Goal: Task Accomplishment & Management: Complete application form

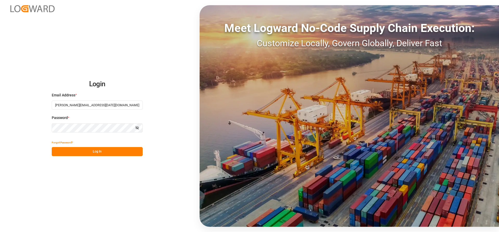
click at [75, 148] on button "Log In" at bounding box center [97, 151] width 91 height 9
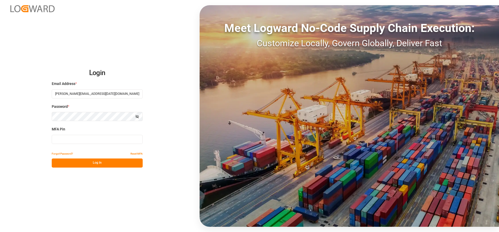
click at [85, 139] on input at bounding box center [97, 139] width 91 height 9
click at [89, 137] on input at bounding box center [97, 139] width 91 height 9
type input "226899"
click at [102, 166] on button "Log In" at bounding box center [97, 163] width 91 height 9
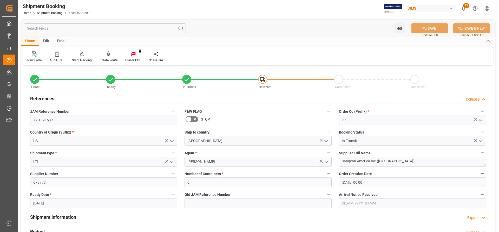
scroll to position [52, 0]
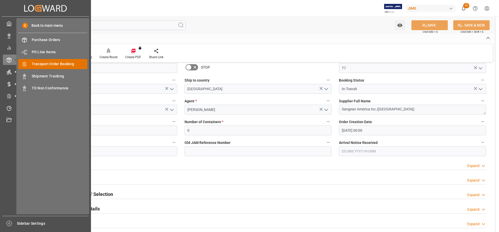
click at [43, 62] on span "Transport Order Booking" at bounding box center [60, 63] width 56 height 5
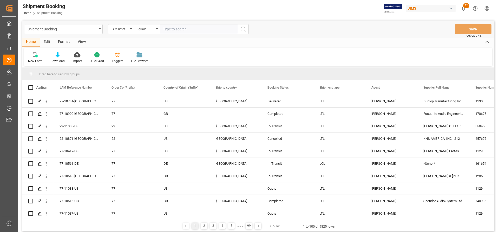
paste input "77-6136-[GEOGRAPHIC_DATA]"
type input "77-6136-[GEOGRAPHIC_DATA]"
click at [241, 28] on icon "search button" at bounding box center [243, 29] width 6 height 6
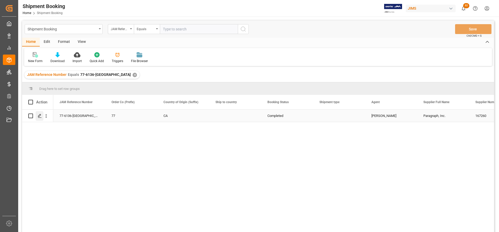
click at [38, 118] on icon "Press SPACE to select this row." at bounding box center [40, 116] width 4 height 4
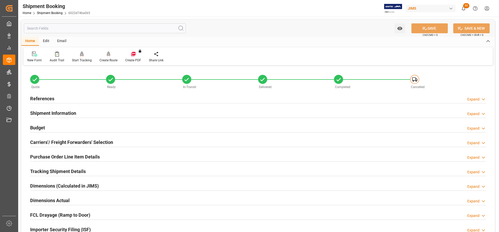
click at [46, 93] on div "References" at bounding box center [42, 98] width 24 height 10
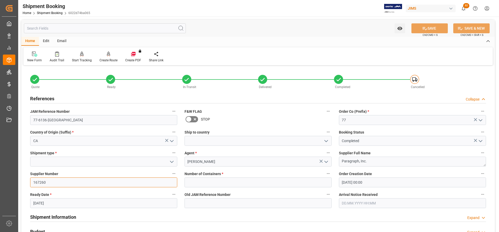
drag, startPoint x: 51, startPoint y: 183, endPoint x: -48, endPoint y: 164, distance: 100.8
click at [0, 164] on html "Created by potrace 1.15, written by [PERSON_NAME] [DATE]-[DATE] Created by potr…" at bounding box center [249, 116] width 499 height 232
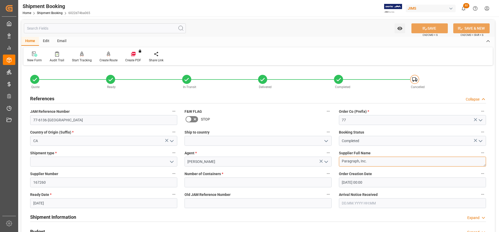
drag, startPoint x: 366, startPoint y: 161, endPoint x: 338, endPoint y: 160, distance: 27.6
click at [338, 160] on div "Supplier Full Name Paragraph, Inc." at bounding box center [412, 158] width 154 height 21
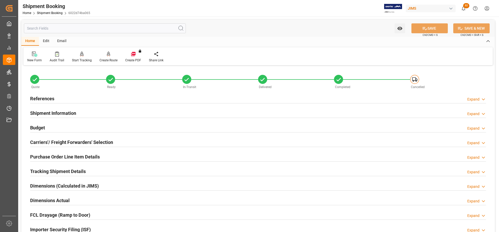
click at [32, 57] on icon at bounding box center [34, 53] width 5 height 5
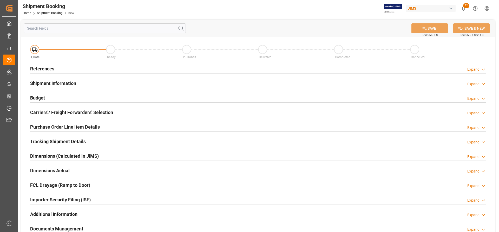
click at [47, 68] on h2 "References" at bounding box center [42, 68] width 24 height 7
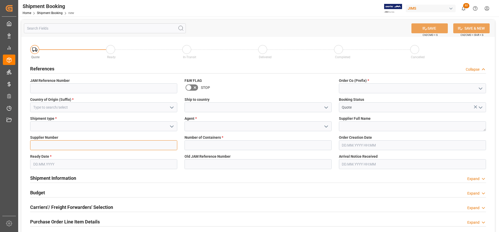
paste input "167260"
type input "167260"
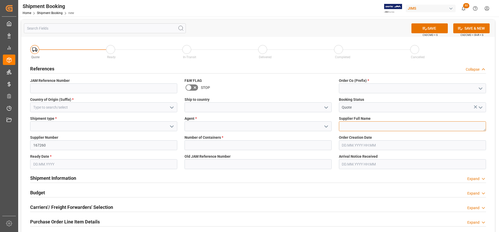
paste textarea "Paragraph, Inc."
type textarea "Paragraph, Inc."
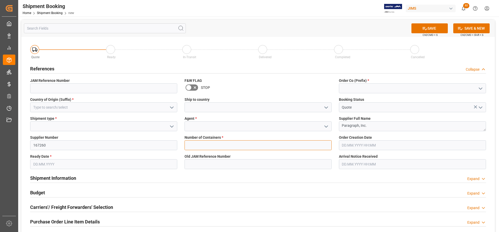
click at [222, 145] on input "text" at bounding box center [258, 145] width 147 height 10
type input "0"
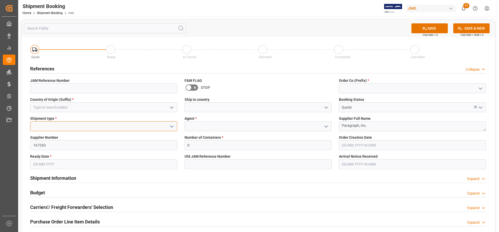
click at [64, 124] on input at bounding box center [103, 126] width 147 height 10
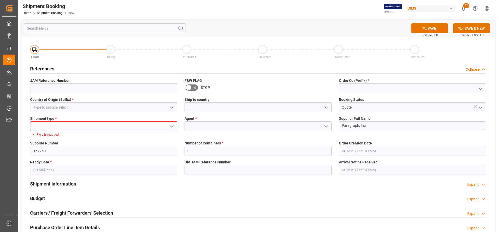
click at [173, 127] on icon "open menu" at bounding box center [172, 126] width 6 height 6
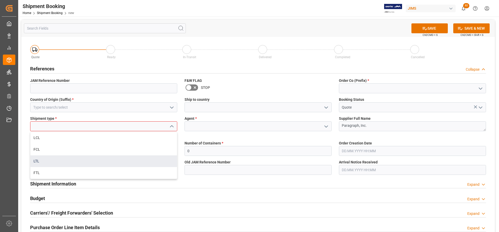
click at [40, 162] on div "LTL" at bounding box center [103, 161] width 147 height 12
type input "LTL"
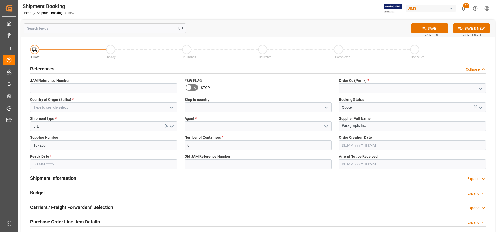
click at [172, 107] on icon "open menu" at bounding box center [172, 107] width 6 height 6
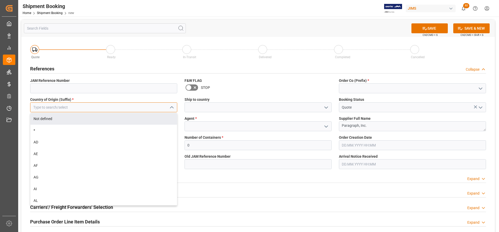
click at [48, 104] on input at bounding box center [103, 107] width 147 height 10
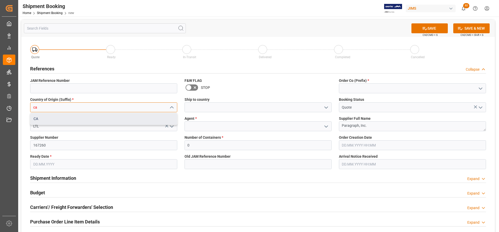
click at [49, 117] on div "CA" at bounding box center [103, 119] width 147 height 12
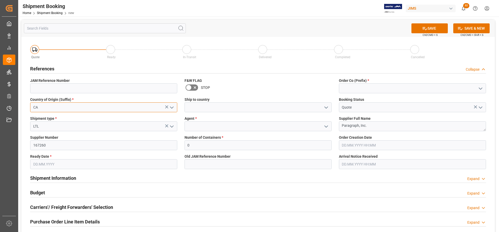
type input "CA"
click at [481, 89] on icon "open menu" at bounding box center [480, 89] width 6 height 6
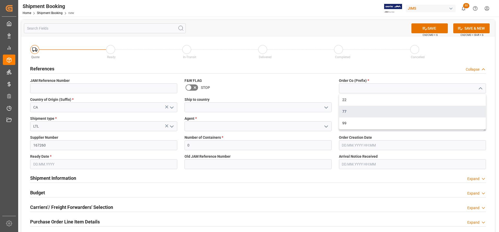
click at [354, 112] on div "77" at bounding box center [412, 112] width 147 height 12
type input "77"
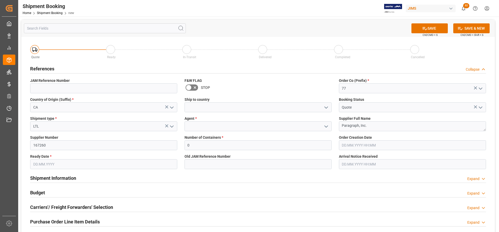
click at [121, 165] on input "text" at bounding box center [103, 164] width 147 height 10
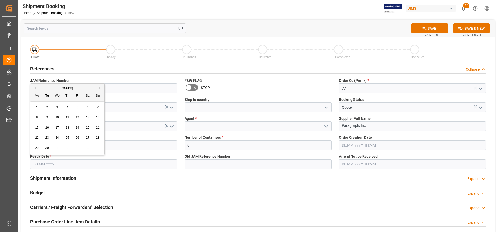
click at [67, 117] on span "11" at bounding box center [66, 118] width 3 height 4
type input "11.09.2025"
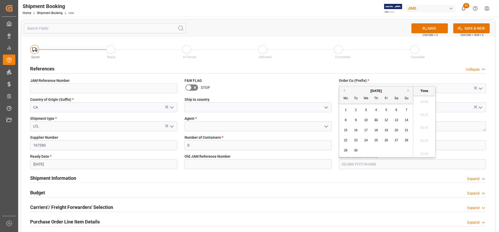
click at [373, 161] on input "text" at bounding box center [412, 164] width 147 height 10
click at [333, 135] on div "Number of Containers * 0" at bounding box center [258, 142] width 154 height 19
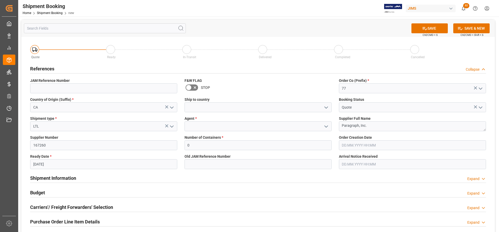
click at [360, 145] on input "text" at bounding box center [412, 145] width 147 height 10
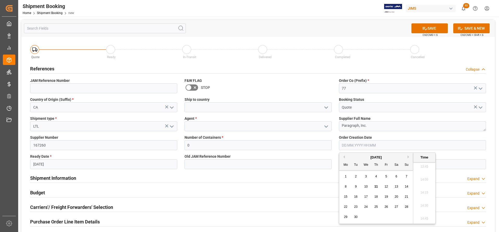
click at [377, 187] on span "11" at bounding box center [375, 187] width 3 height 4
type input "11.09.2025 00:00"
click at [434, 30] on button "SAVE" at bounding box center [429, 28] width 36 height 10
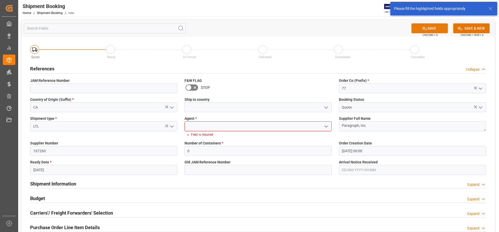
scroll to position [2, 0]
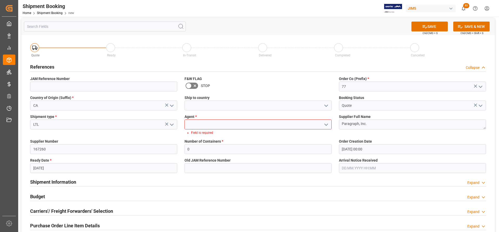
click at [327, 124] on icon "open menu" at bounding box center [326, 125] width 6 height 6
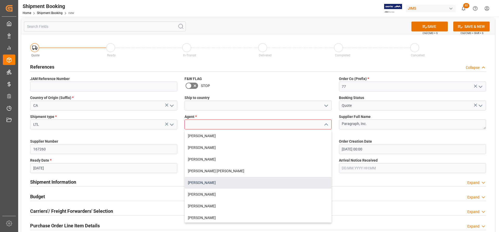
click at [207, 182] on div "[PERSON_NAME]" at bounding box center [258, 183] width 147 height 12
type input "[PERSON_NAME]"
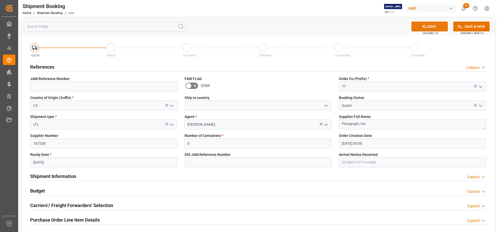
click at [431, 27] on button "SAVE" at bounding box center [429, 27] width 36 height 10
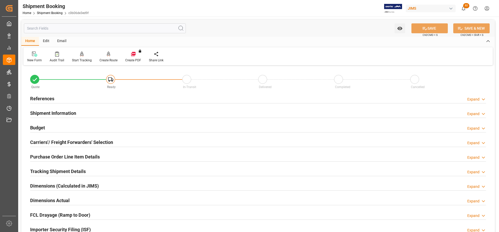
click at [41, 94] on div "References" at bounding box center [42, 98] width 24 height 10
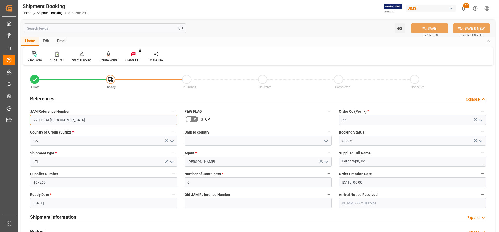
drag, startPoint x: 58, startPoint y: 121, endPoint x: 27, endPoint y: 121, distance: 31.7
click at [28, 120] on div "JAM Reference Number 77-11039-CA" at bounding box center [104, 116] width 154 height 21
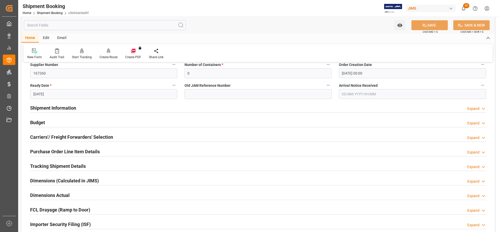
scroll to position [104, 0]
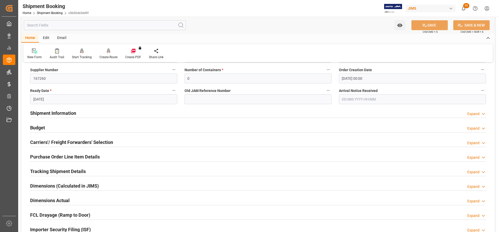
click at [42, 114] on h2 "Shipment Information" at bounding box center [53, 113] width 46 height 7
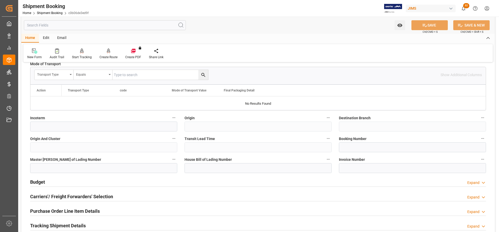
scroll to position [260, 0]
paste input "225837"
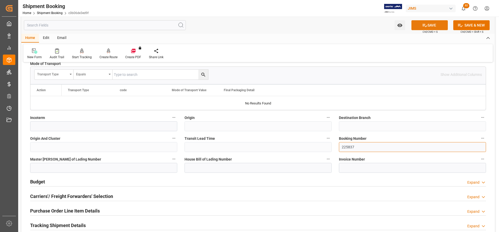
type input "225837"
click at [434, 23] on button "SAVE" at bounding box center [429, 25] width 36 height 10
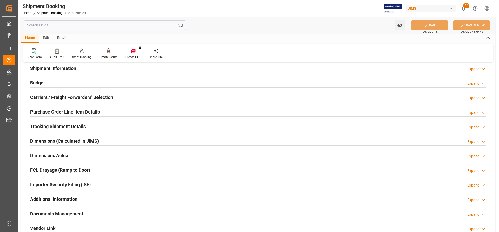
scroll to position [52, 0]
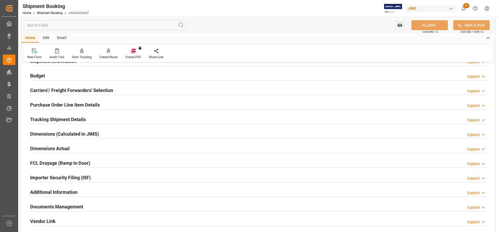
click at [41, 148] on h2 "Dimensions Actual" at bounding box center [50, 148] width 40 height 7
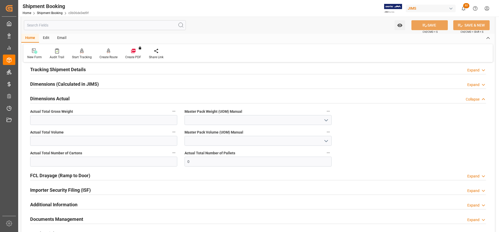
scroll to position [104, 0]
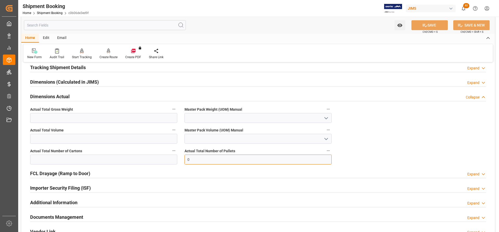
drag, startPoint x: 196, startPoint y: 159, endPoint x: 175, endPoint y: 159, distance: 21.1
click at [175, 159] on div "Quote Ready In-Transit Delivered Completed Cancelled References Expand JAM Refe…" at bounding box center [258, 103] width 474 height 281
type input "4"
click at [48, 121] on input "text" at bounding box center [103, 118] width 147 height 10
type input "1295"
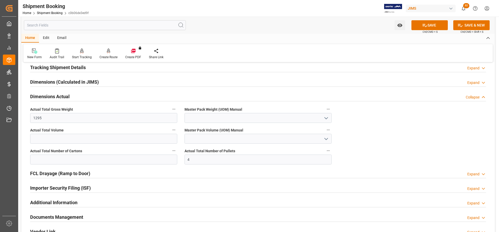
click at [324, 119] on icon "open menu" at bounding box center [326, 118] width 6 height 6
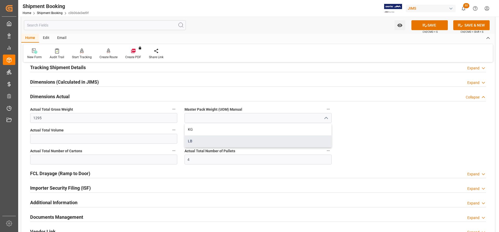
click at [193, 142] on div "LB" at bounding box center [258, 141] width 147 height 12
type input "LB"
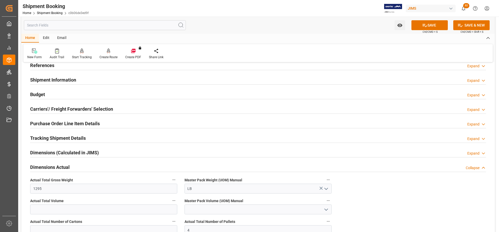
scroll to position [26, 0]
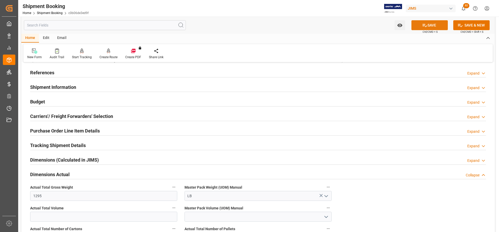
click at [436, 25] on button "SAVE" at bounding box center [429, 25] width 36 height 10
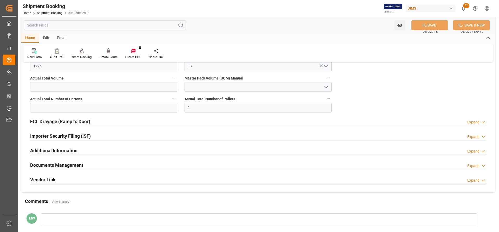
click at [60, 143] on div "Additional Information Expand" at bounding box center [258, 150] width 463 height 15
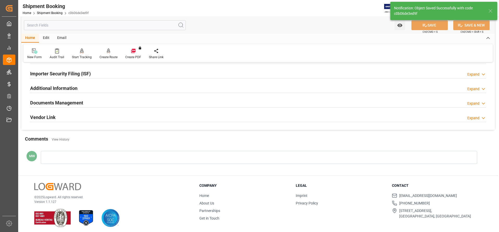
scroll to position [158, 0]
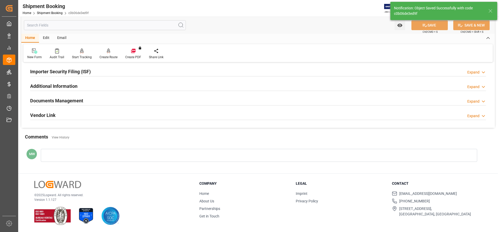
click at [73, 101] on h2 "Documents Management" at bounding box center [56, 100] width 53 height 7
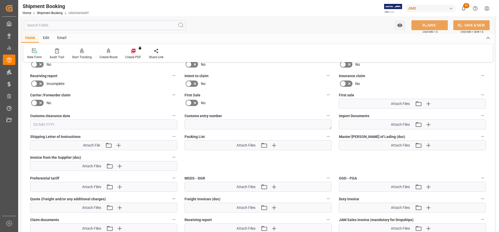
scroll to position [234, 0]
click at [427, 122] on icon "button" at bounding box center [428, 125] width 8 height 8
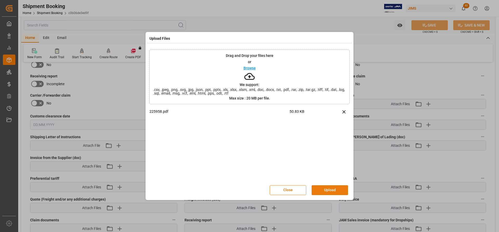
click at [327, 189] on button "Upload" at bounding box center [330, 190] width 36 height 10
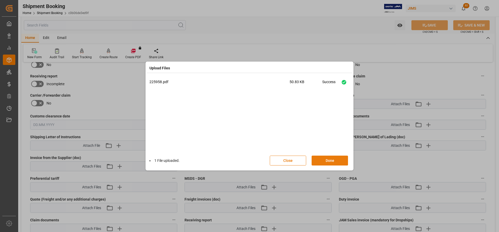
click at [324, 159] on button "Done" at bounding box center [330, 161] width 36 height 10
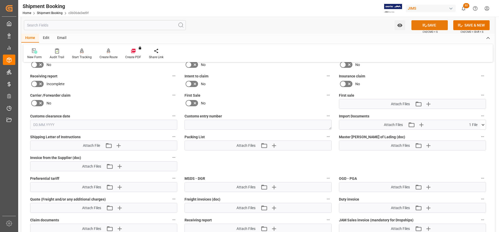
click at [436, 25] on button "SAVE" at bounding box center [429, 25] width 36 height 10
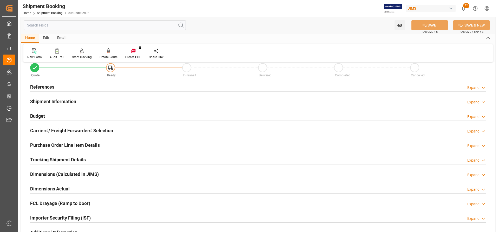
scroll to position [0, 0]
